Goal: Information Seeking & Learning: Learn about a topic

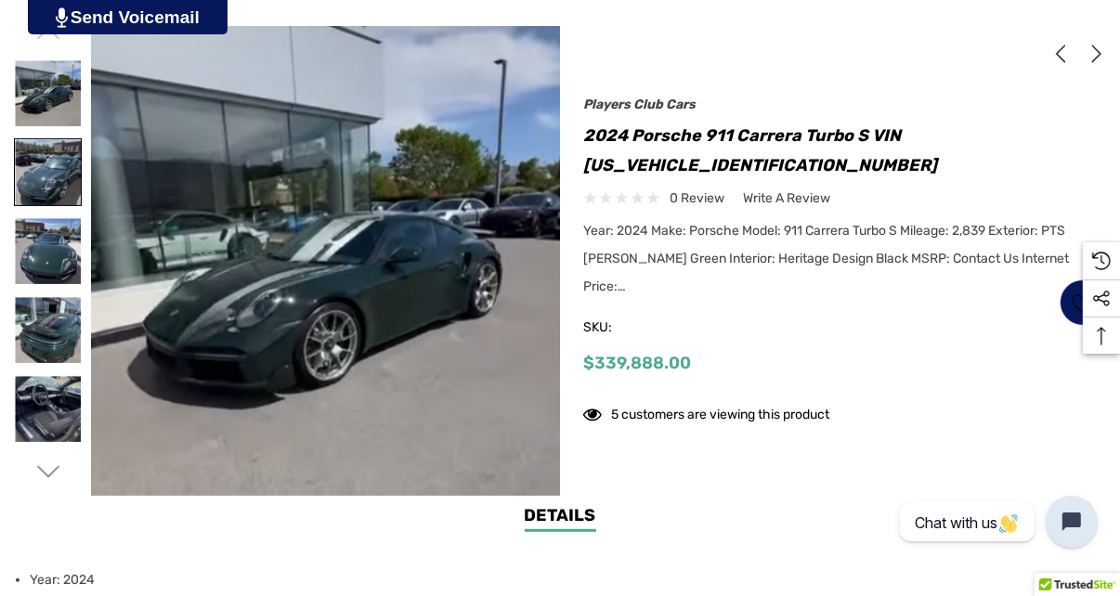
click at [49, 173] on img at bounding box center [48, 172] width 66 height 66
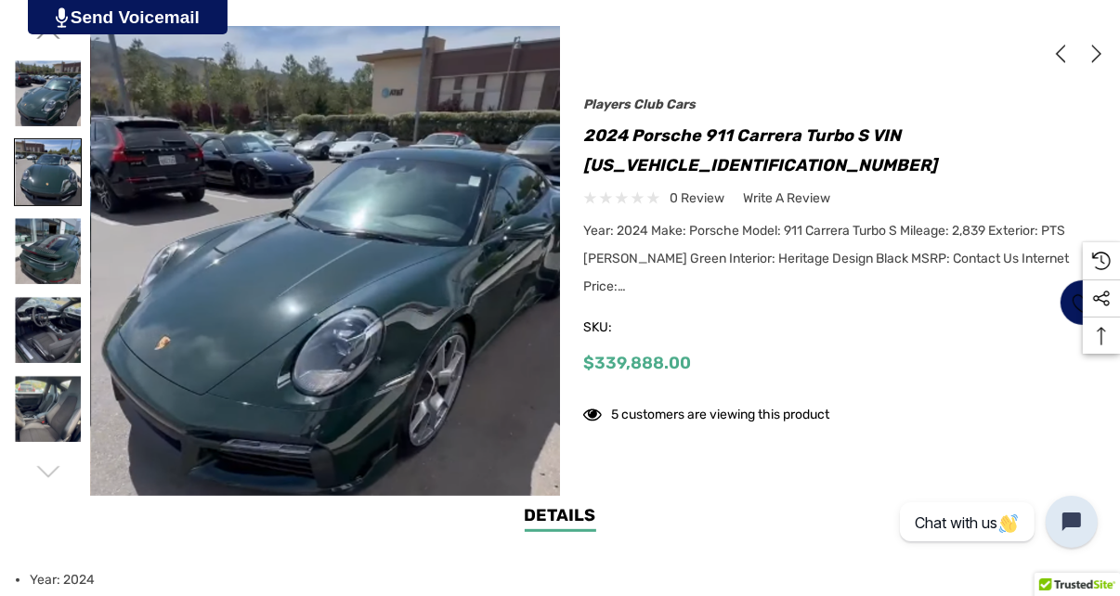
click at [48, 202] on img at bounding box center [48, 172] width 66 height 66
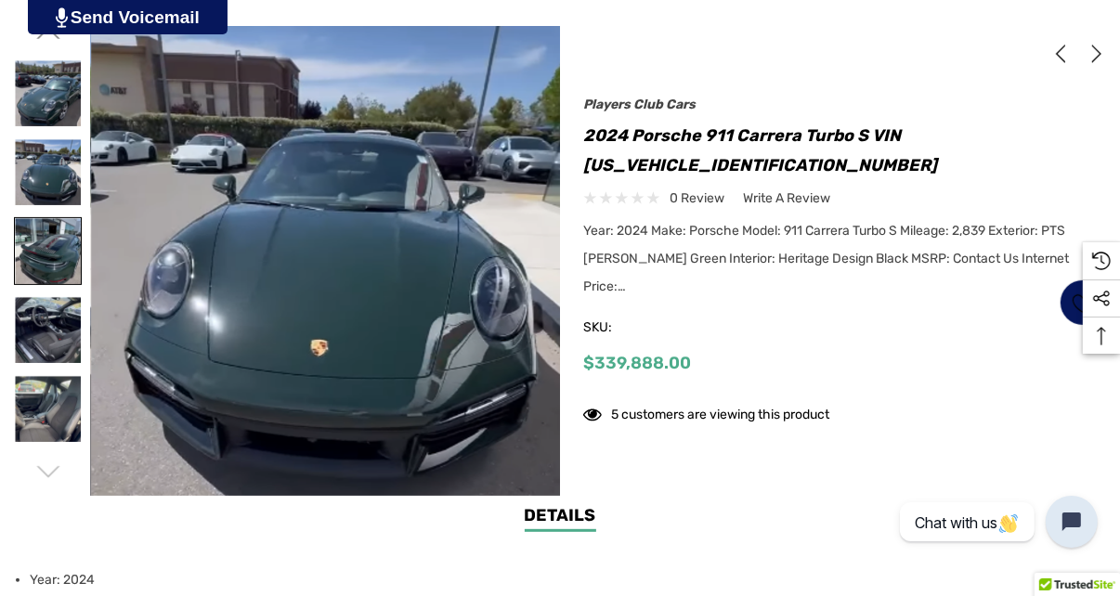
click at [48, 247] on img at bounding box center [48, 251] width 66 height 66
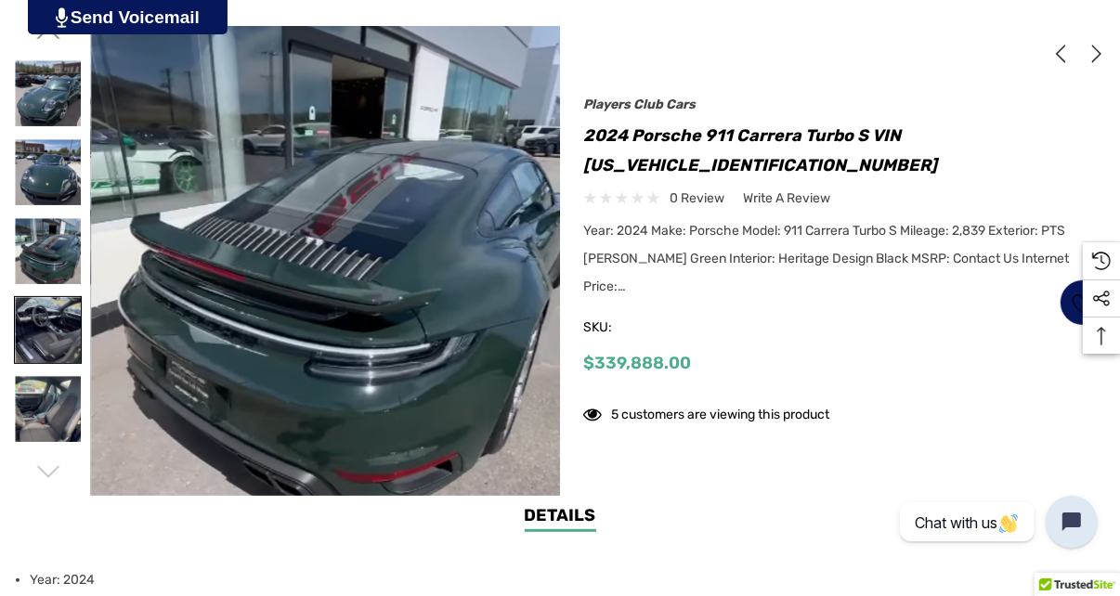
click at [57, 319] on img at bounding box center [48, 330] width 66 height 66
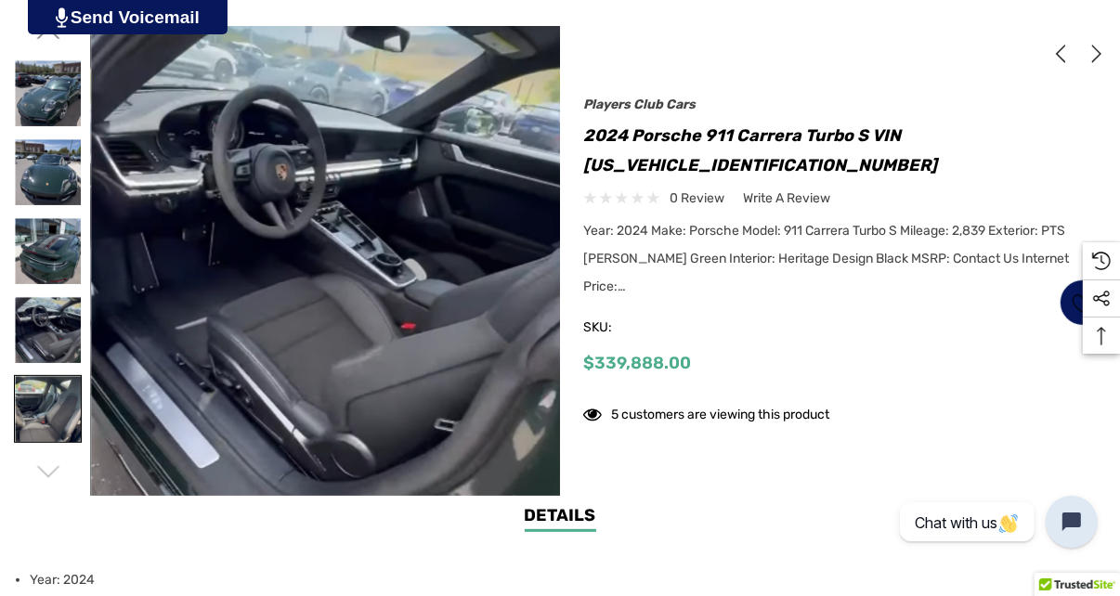
click at [46, 398] on img at bounding box center [48, 409] width 66 height 66
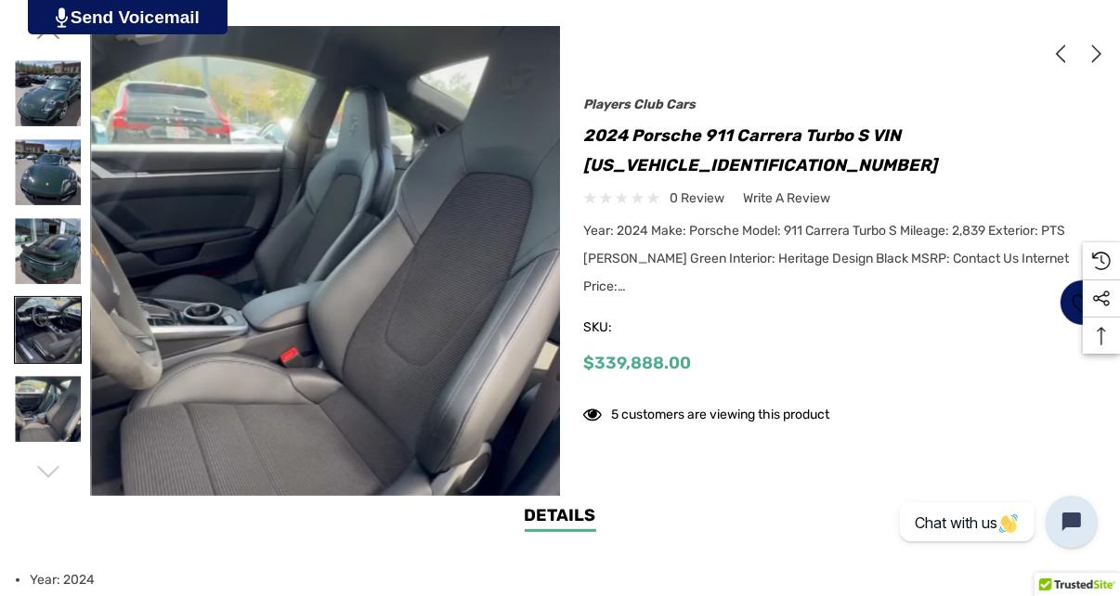
click at [45, 304] on img at bounding box center [48, 330] width 66 height 66
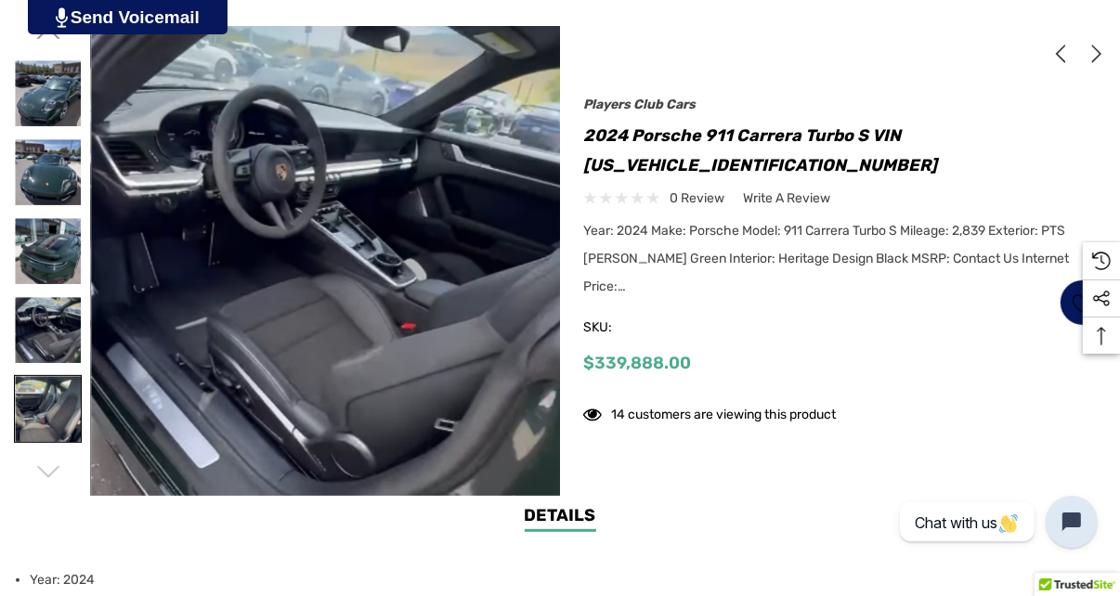
click at [42, 395] on img at bounding box center [48, 409] width 66 height 66
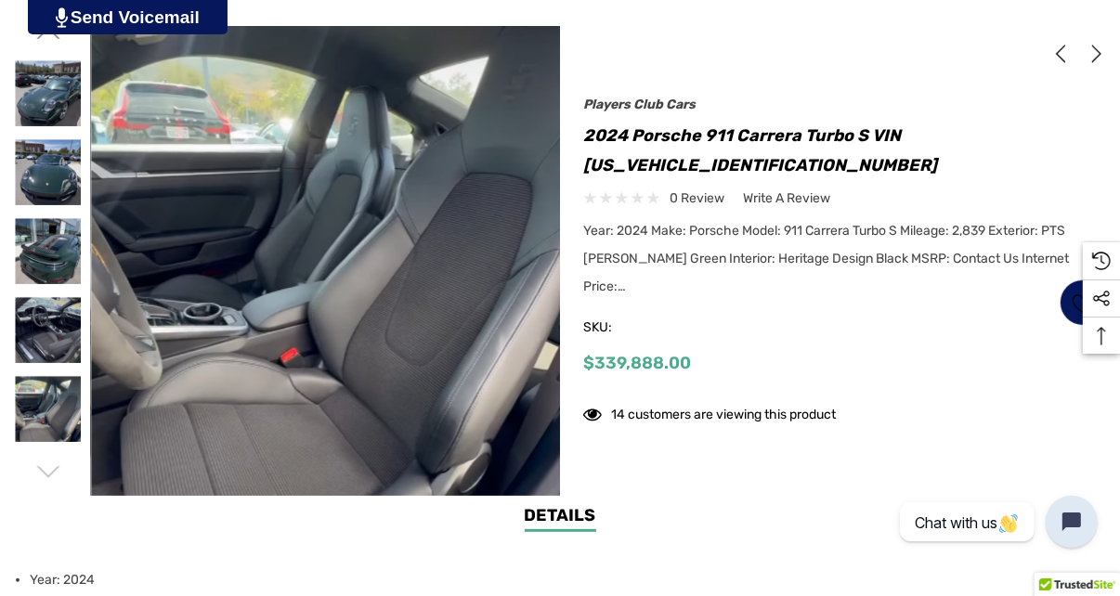
click at [44, 468] on icon "Go to slide 2 of 2" at bounding box center [47, 472] width 23 height 23
click at [46, 476] on use "Go to slide 1 of 2" at bounding box center [47, 471] width 23 height 11
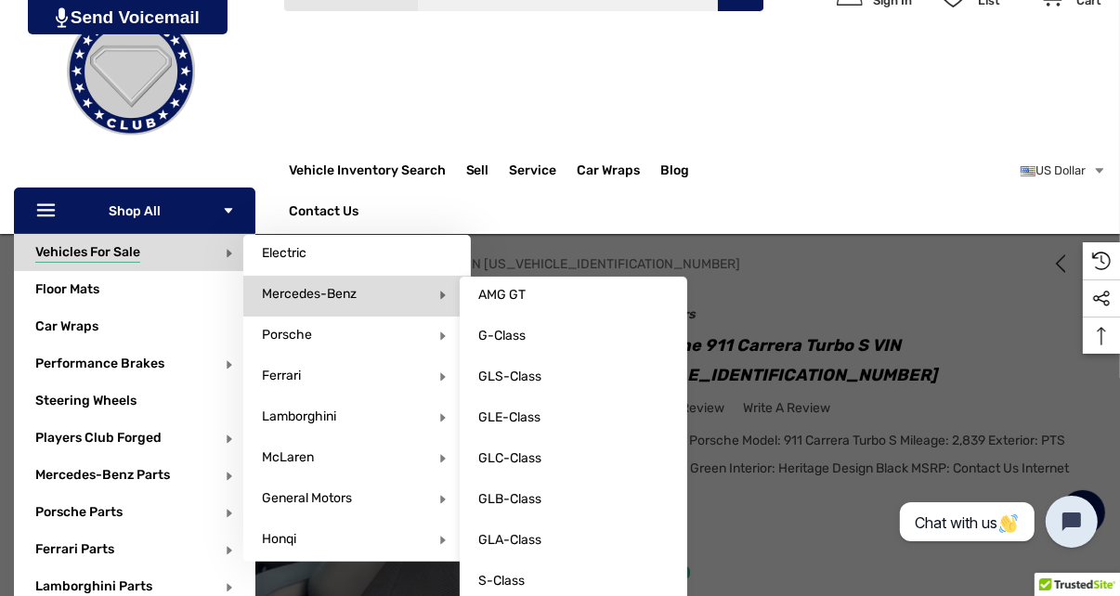
scroll to position [186, 0]
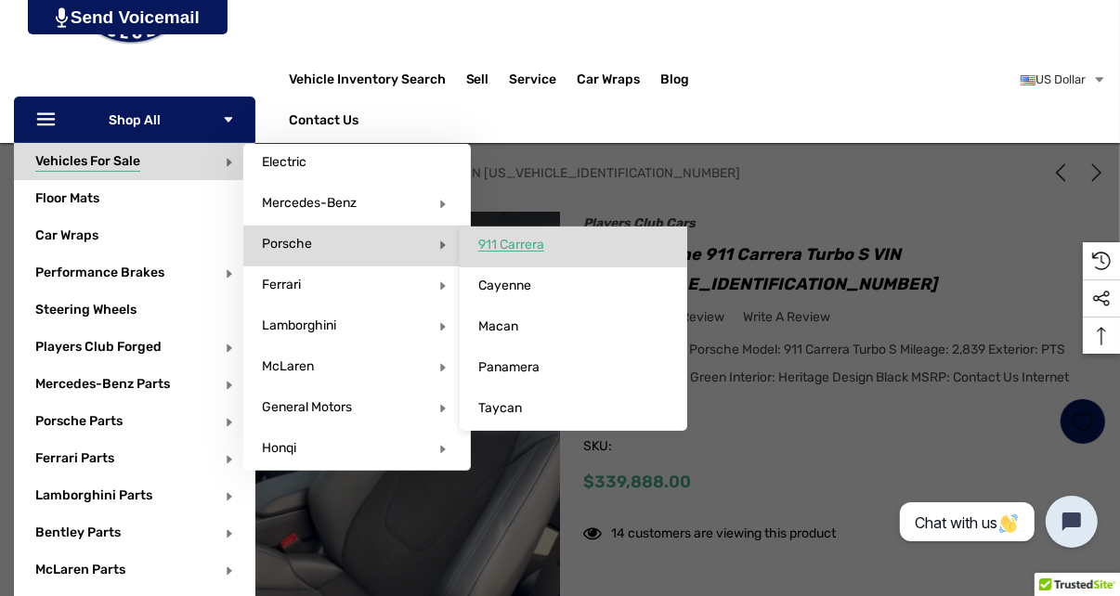
click at [498, 246] on span "911 Carrera" at bounding box center [511, 245] width 66 height 17
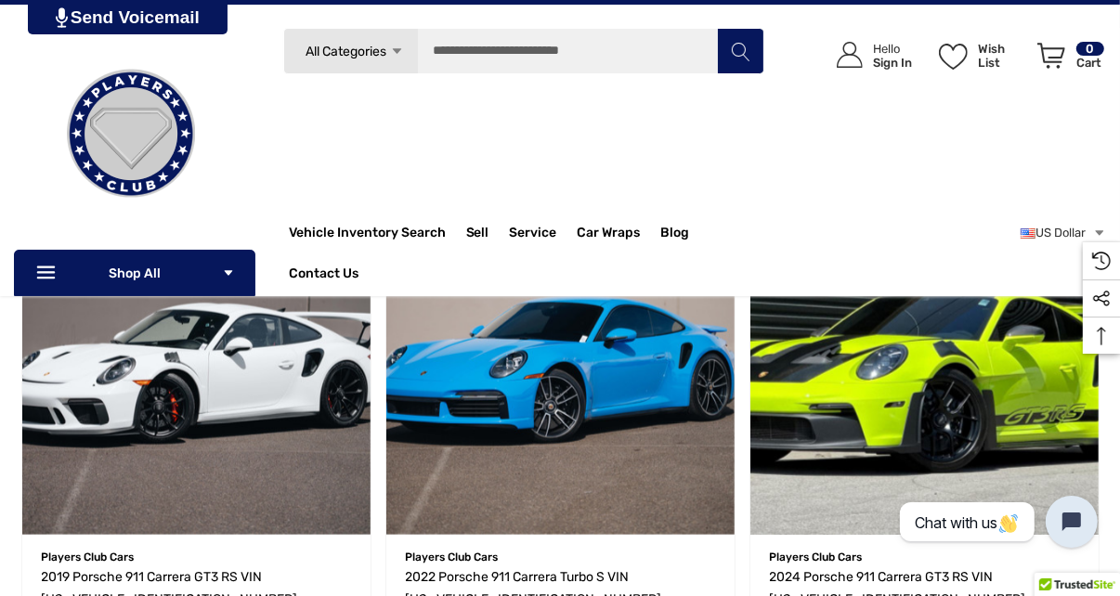
scroll to position [1207, 0]
